Goal: Navigation & Orientation: Understand site structure

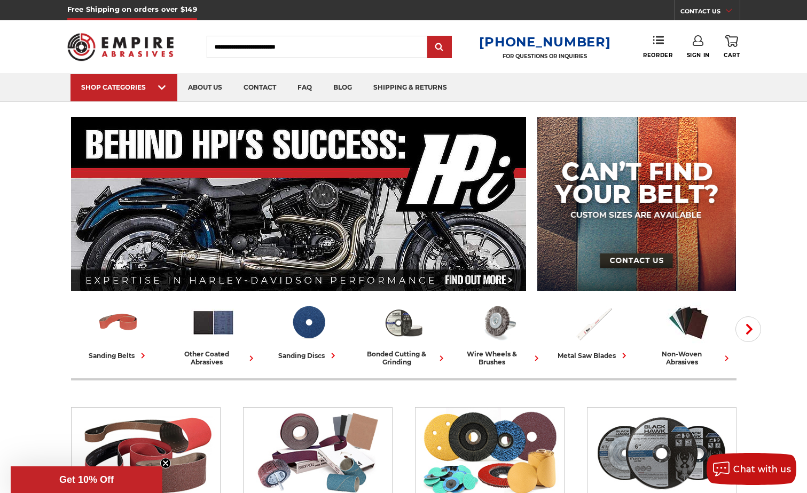
click at [249, 45] on input "Search" at bounding box center [317, 47] width 221 height 22
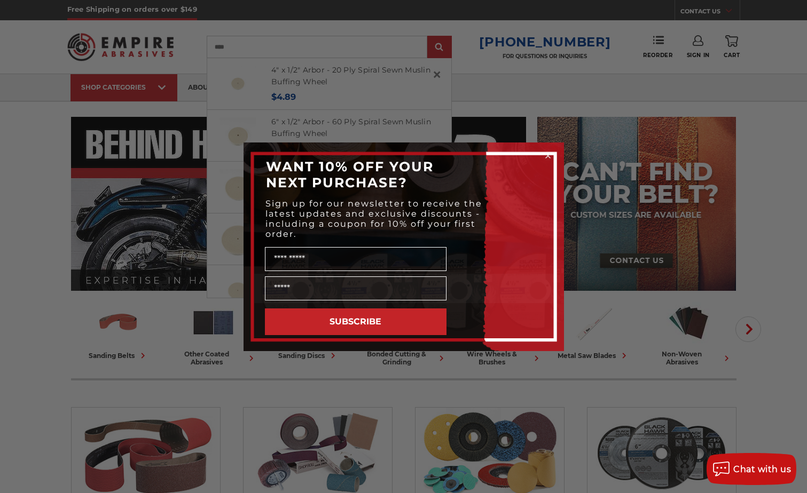
click at [546, 157] on icon "Close dialog" at bounding box center [548, 156] width 4 height 4
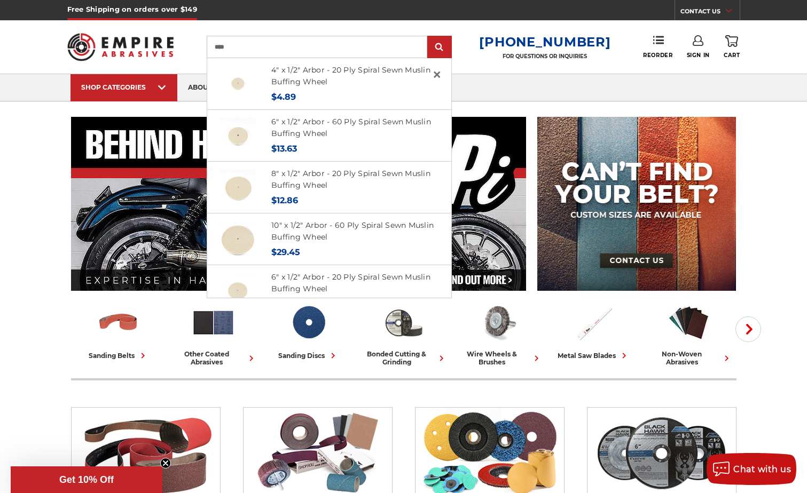
click at [279, 46] on input "****" at bounding box center [317, 47] width 221 height 22
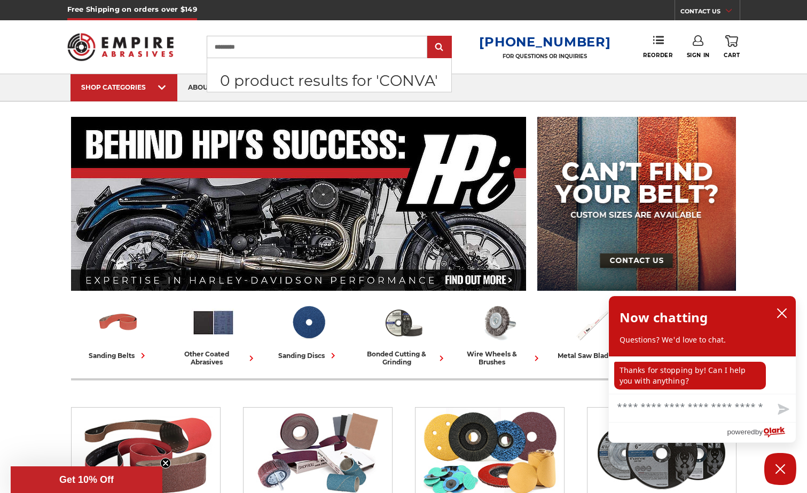
type input "*********"
click at [429, 37] on input "submit" at bounding box center [439, 47] width 21 height 21
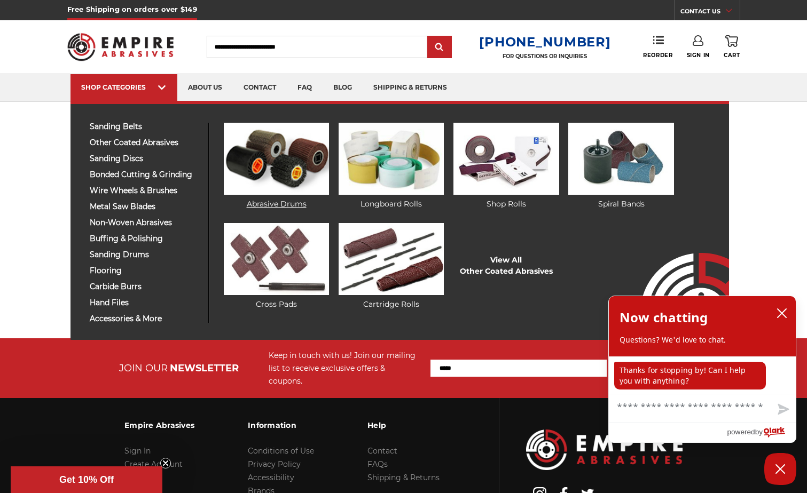
click at [269, 155] on img at bounding box center [276, 159] width 105 height 72
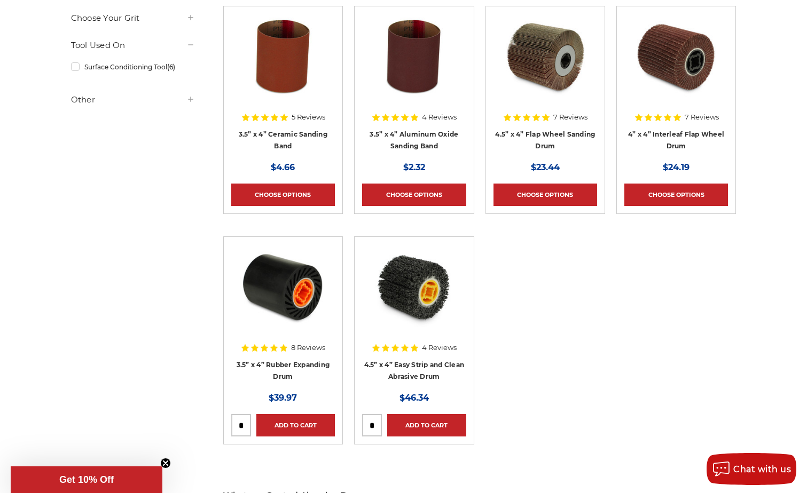
scroll to position [267, 0]
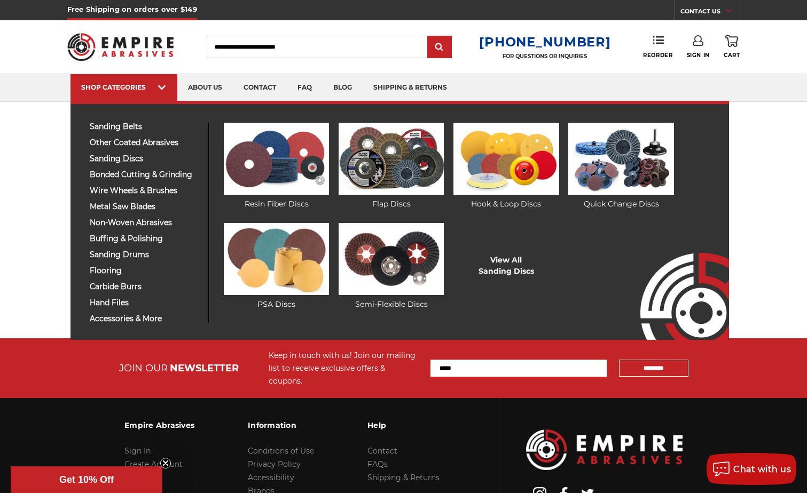
click at [120, 157] on span "sanding discs" at bounding box center [145, 159] width 111 height 8
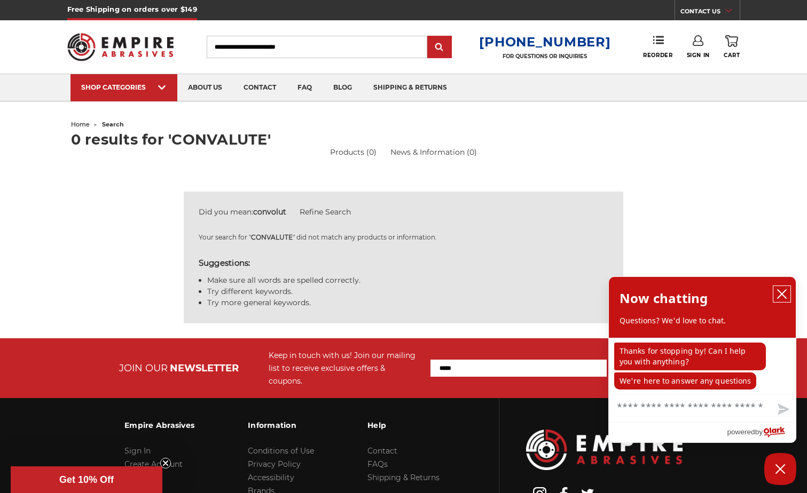
click at [780, 292] on icon "close chatbox" at bounding box center [781, 294] width 11 height 11
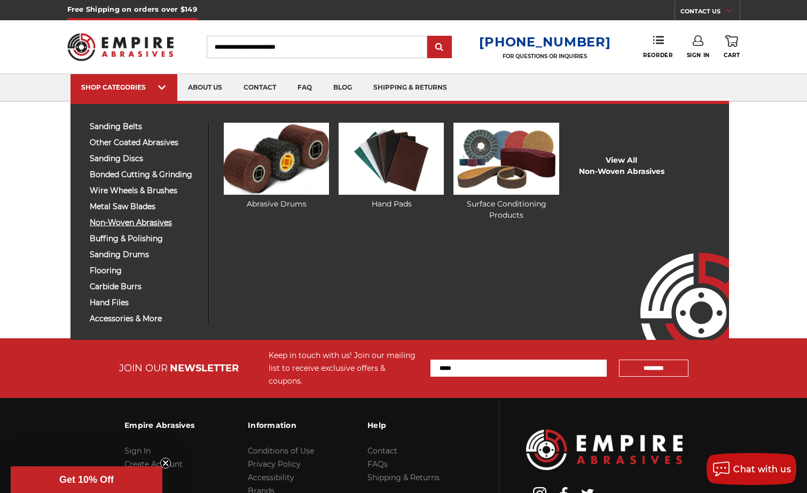
click at [123, 222] on span "non-woven abrasives" at bounding box center [145, 223] width 111 height 8
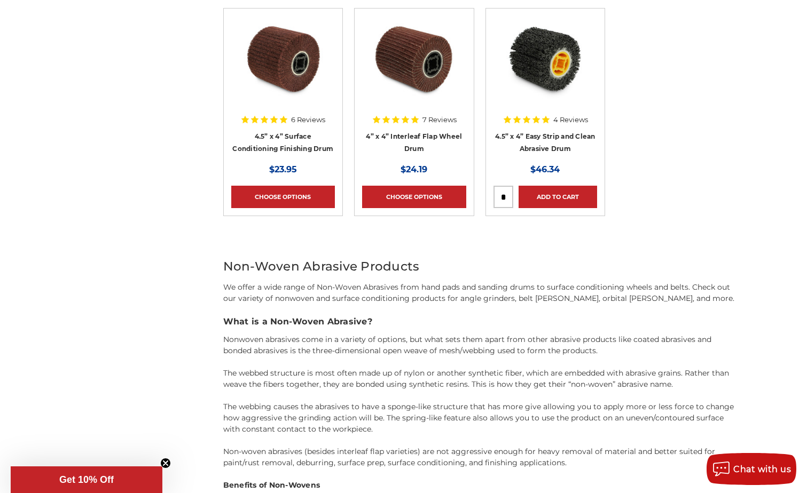
scroll to position [1963, 0]
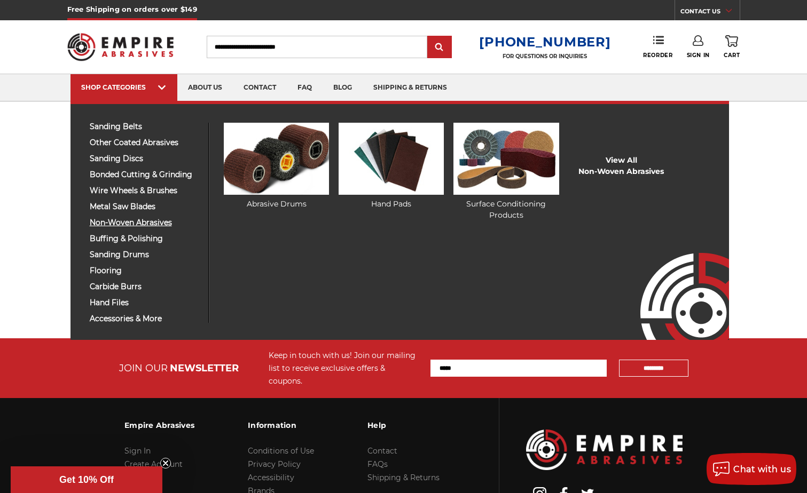
click at [140, 225] on span "non-woven abrasives" at bounding box center [145, 223] width 111 height 8
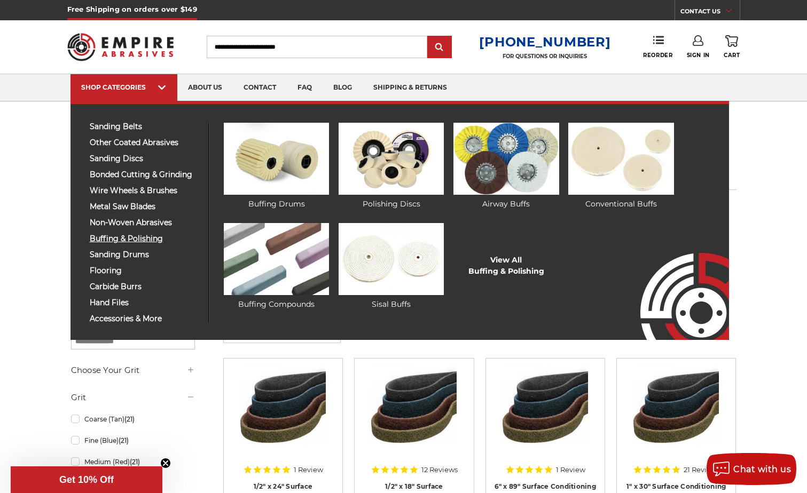
click at [124, 241] on span "buffing & polishing" at bounding box center [145, 239] width 111 height 8
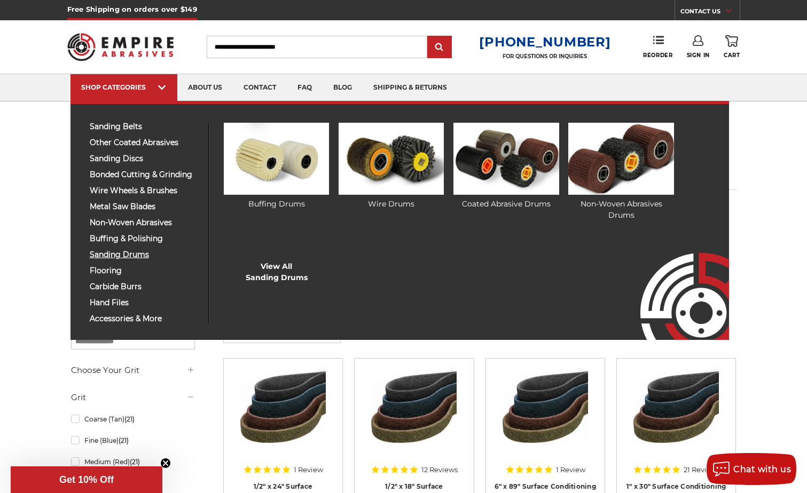
click at [131, 254] on span "sanding drums" at bounding box center [145, 255] width 111 height 8
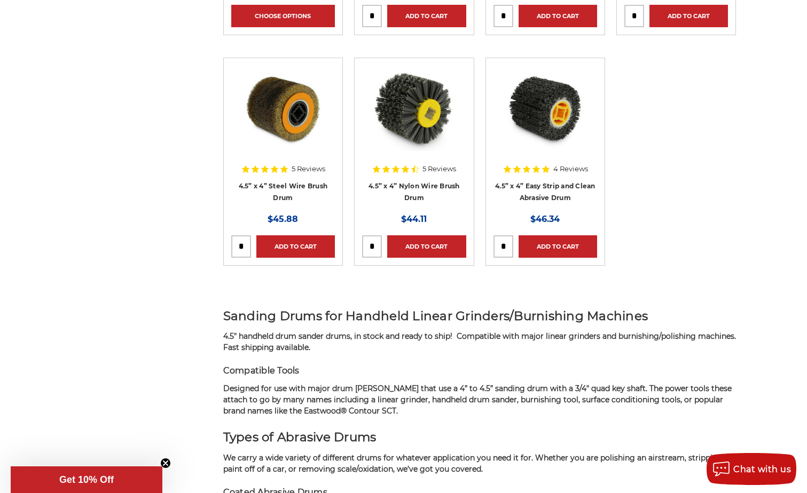
scroll to position [801, 0]
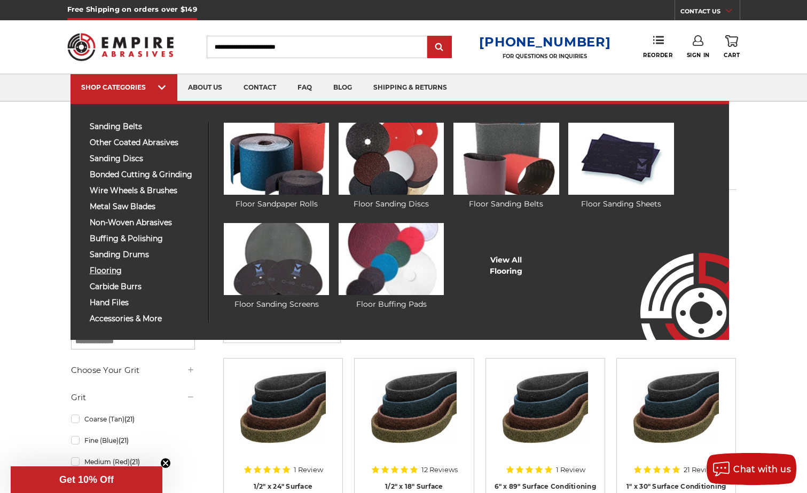
click at [115, 270] on span "flooring" at bounding box center [145, 271] width 111 height 8
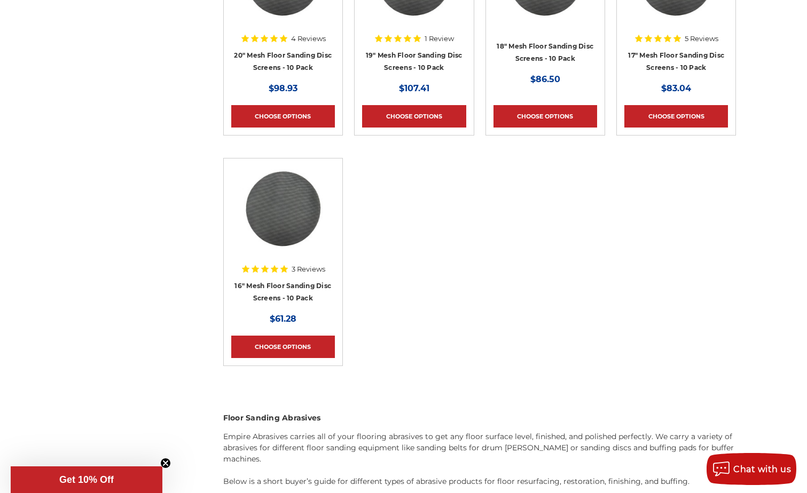
scroll to position [2456, 0]
